Goal: Task Accomplishment & Management: Manage account settings

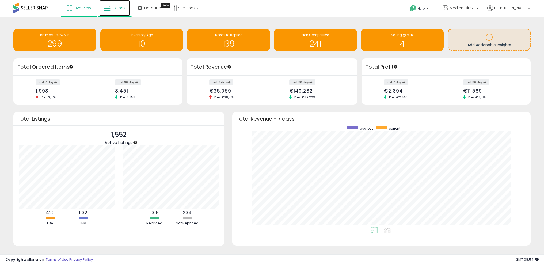
click at [116, 7] on span "Listings" at bounding box center [119, 7] width 14 height 5
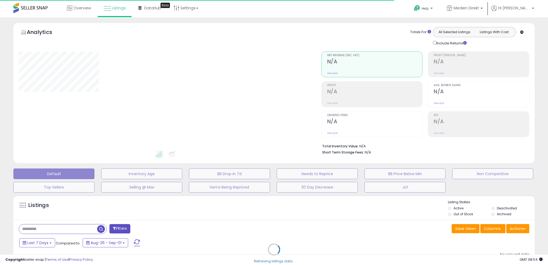
click at [58, 232] on div "Retrieving listings data.." at bounding box center [273, 254] width 529 height 122
click at [59, 231] on div "Retrieving listings data.." at bounding box center [273, 254] width 529 height 122
click at [63, 230] on div "Retrieving listings data.." at bounding box center [273, 254] width 529 height 122
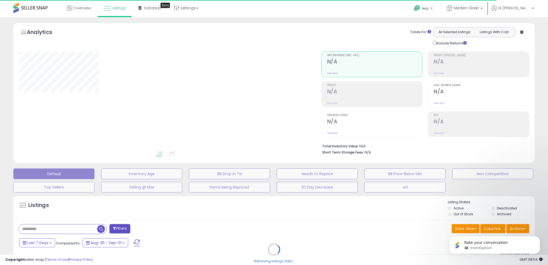
click at [57, 229] on div "Retrieving listings data.." at bounding box center [273, 254] width 529 height 122
click at [54, 228] on div "Retrieving listings data.." at bounding box center [273, 254] width 529 height 122
click at [51, 228] on div "Retrieving listings data.." at bounding box center [273, 254] width 529 height 122
click at [59, 228] on div "Retrieving listings data.." at bounding box center [273, 254] width 529 height 122
click at [54, 228] on div "Retrieving listings data.." at bounding box center [273, 254] width 529 height 122
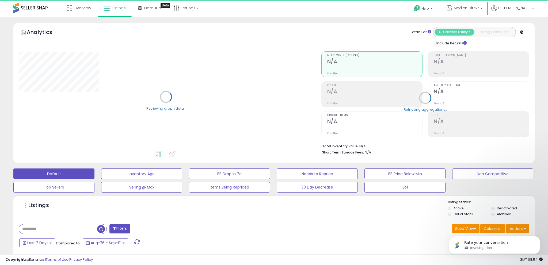
select select "**"
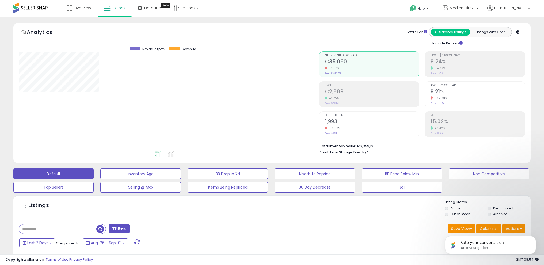
click at [41, 229] on input "text" at bounding box center [57, 228] width 77 height 9
click at [44, 229] on input "text" at bounding box center [57, 228] width 77 height 9
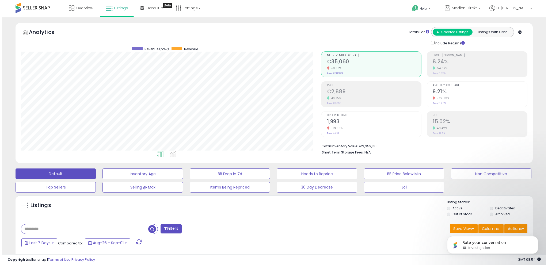
scroll to position [110, 300]
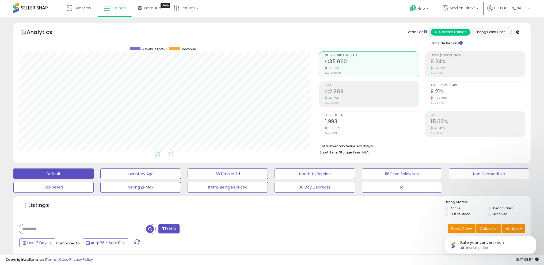
paste input "**********"
type input "**********"
click at [151, 228] on span "button" at bounding box center [150, 229] width 8 height 8
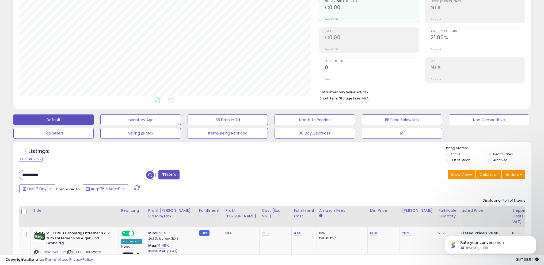
scroll to position [99, 0]
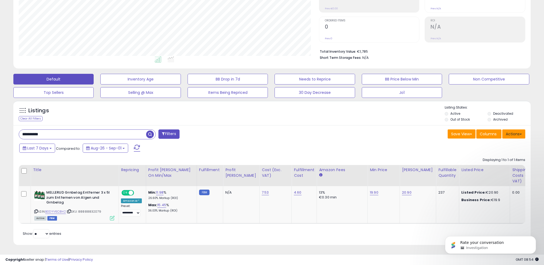
click at [519, 129] on button "Actions" at bounding box center [513, 133] width 23 height 9
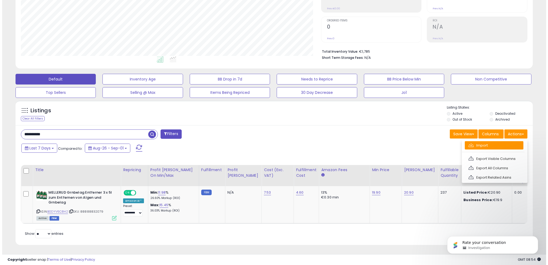
scroll to position [97, 0]
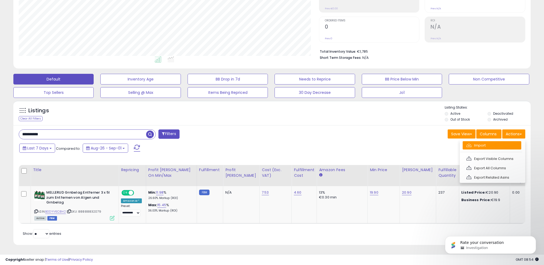
click at [491, 143] on link "Import" at bounding box center [491, 145] width 59 height 8
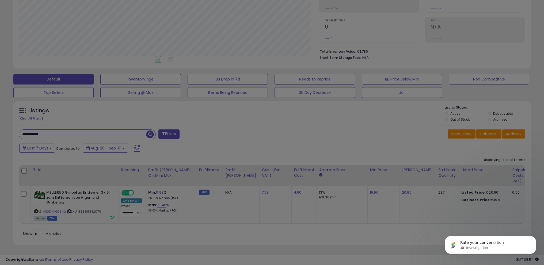
scroll to position [110, 302]
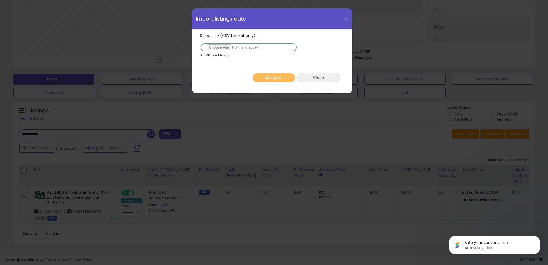
click at [225, 45] on input "Select file (CSV format only)" at bounding box center [248, 47] width 97 height 9
click at [275, 79] on button "Import" at bounding box center [273, 77] width 43 height 9
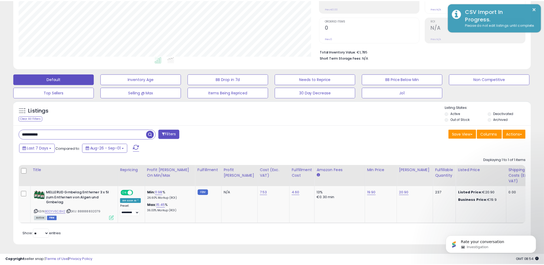
scroll to position [267345, 267154]
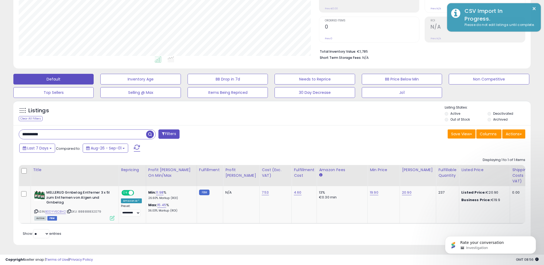
click at [151, 131] on span "button" at bounding box center [150, 135] width 8 height 8
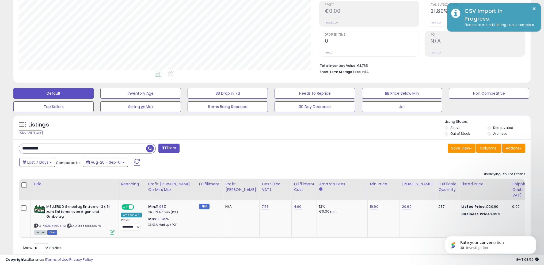
scroll to position [87, 0]
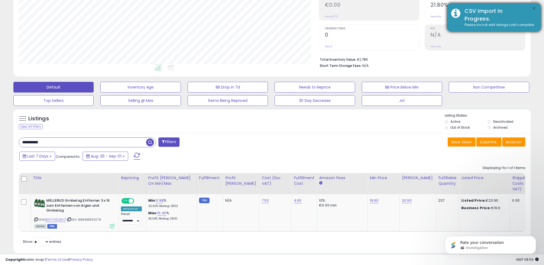
click at [534, 7] on button "×" at bounding box center [534, 8] width 4 height 7
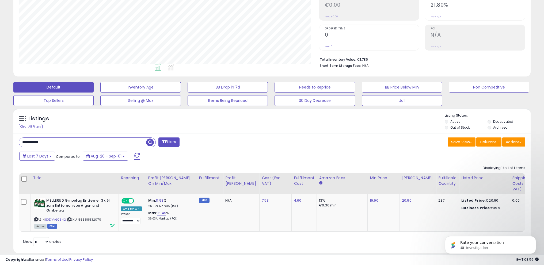
click at [151, 142] on span "button" at bounding box center [150, 143] width 8 height 8
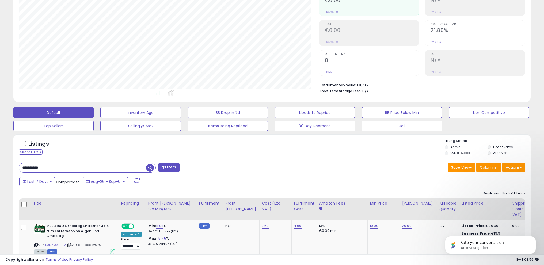
scroll to position [0, 0]
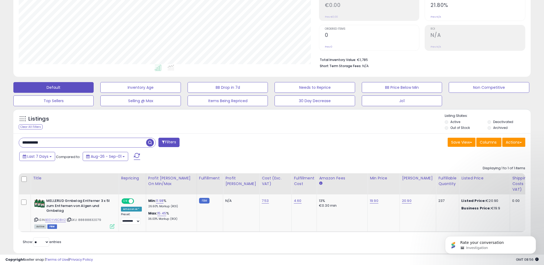
click at [151, 144] on span "button" at bounding box center [150, 143] width 8 height 8
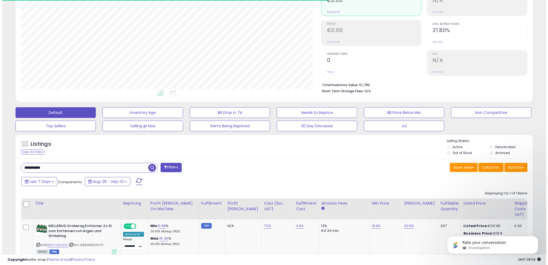
scroll to position [110, 300]
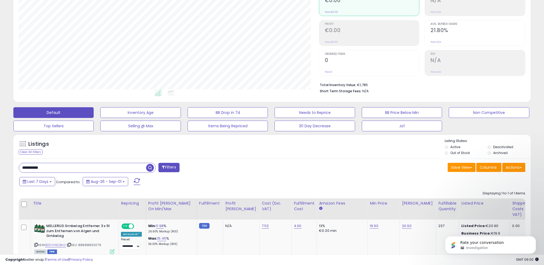
click at [150, 166] on span "button" at bounding box center [150, 168] width 8 height 8
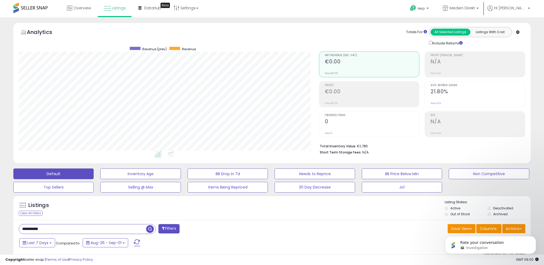
click at [511, 227] on div "Rate your conversation Investigation" at bounding box center [490, 220] width 98 height 67
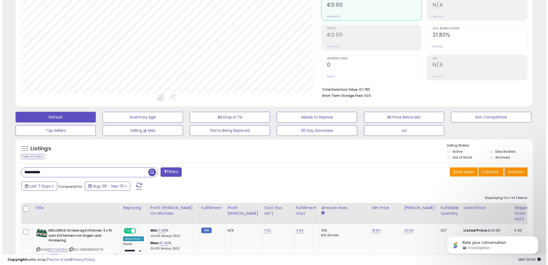
scroll to position [60, 0]
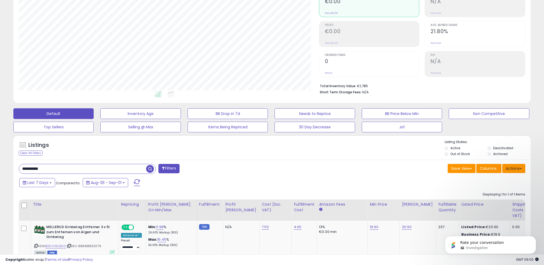
click at [513, 169] on button "Actions" at bounding box center [513, 168] width 23 height 9
click at [509, 179] on link "Import" at bounding box center [491, 180] width 59 height 8
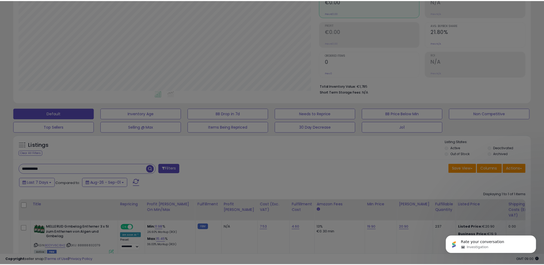
scroll to position [110, 302]
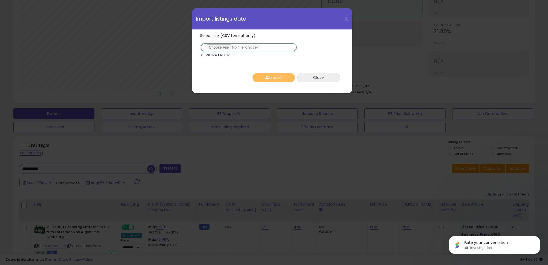
click at [230, 47] on input "Select file (CSV format only)" at bounding box center [248, 47] width 97 height 9
type input "**********"
click at [275, 76] on button "Import" at bounding box center [273, 77] width 43 height 9
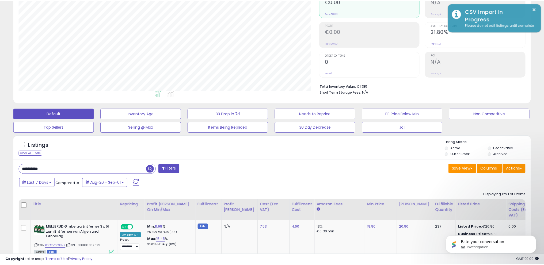
scroll to position [267345, 267154]
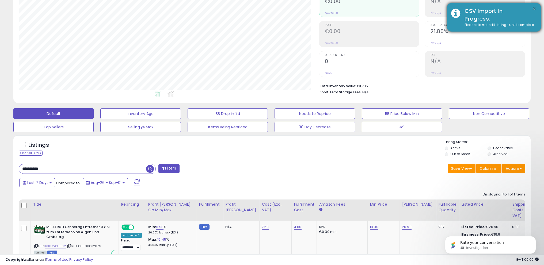
click at [535, 7] on button "×" at bounding box center [534, 8] width 4 height 7
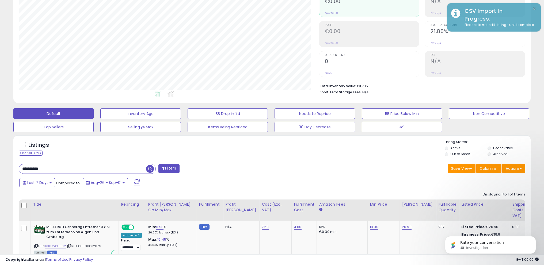
scroll to position [0, 0]
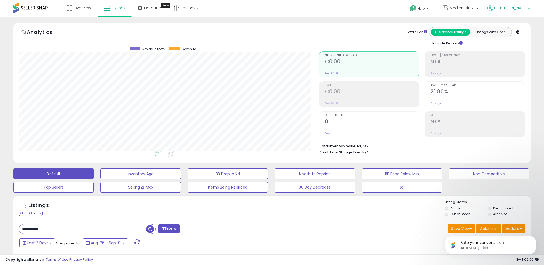
click at [521, 7] on span "Hi [PERSON_NAME]" at bounding box center [510, 7] width 32 height 5
click at [517, 56] on link "Logout" at bounding box center [518, 56] width 12 height 5
